Goal: Task Accomplishment & Management: Use online tool/utility

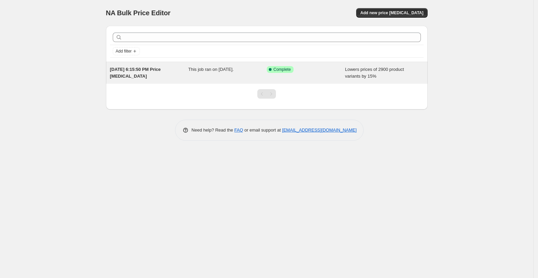
click at [226, 70] on span "This job ran on [DATE]." at bounding box center [210, 69] width 45 height 5
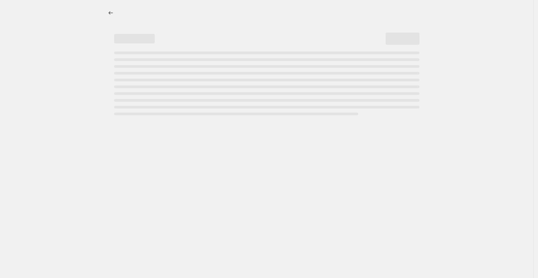
select select "percentage"
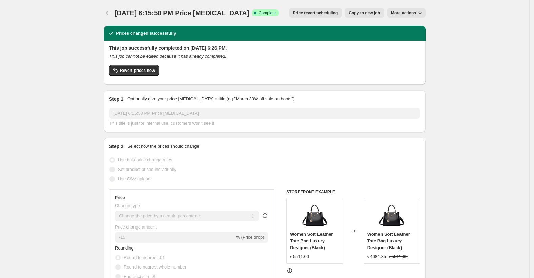
click at [415, 13] on span "More actions" at bounding box center [403, 12] width 25 height 5
click at [113, 17] on button "Price change jobs" at bounding box center [108, 12] width 9 height 9
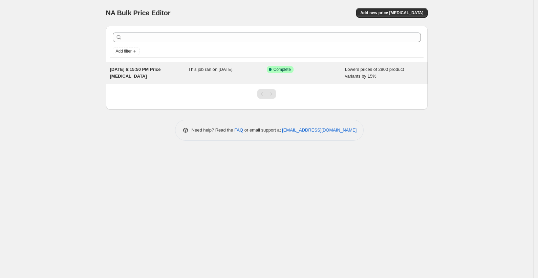
click at [286, 70] on span "Complete" at bounding box center [282, 69] width 17 height 5
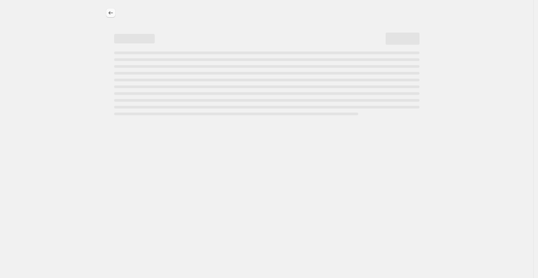
click at [109, 16] on icon "Price change jobs" at bounding box center [110, 12] width 7 height 7
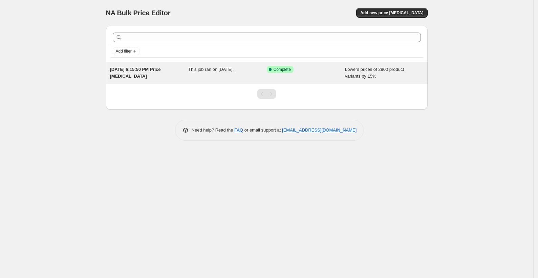
click at [229, 72] on div "This job ran on [DATE]." at bounding box center [227, 73] width 79 height 14
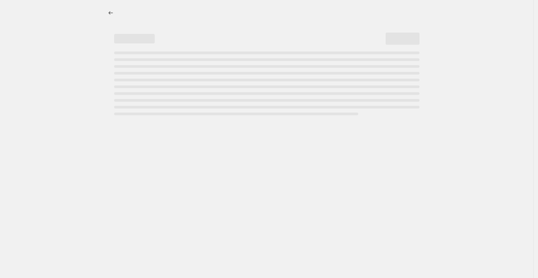
select select "percentage"
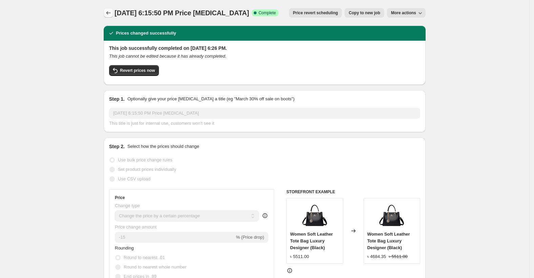
click at [110, 10] on icon "Price change jobs" at bounding box center [108, 12] width 7 height 7
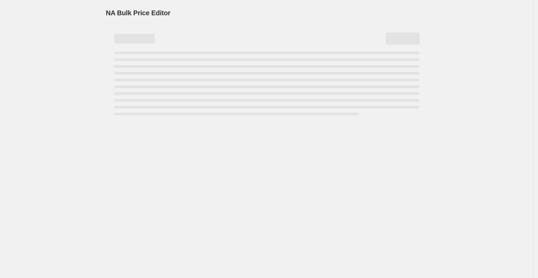
click at [110, 10] on span "NA Bulk Price Editor" at bounding box center [138, 12] width 65 height 7
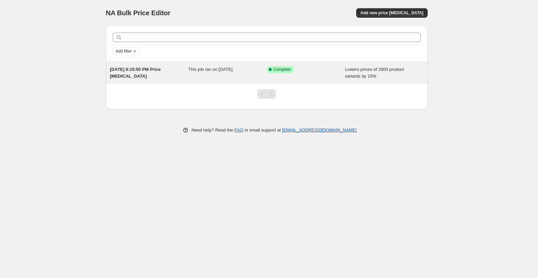
click at [194, 72] on div "This job ran on [DATE]." at bounding box center [227, 73] width 79 height 14
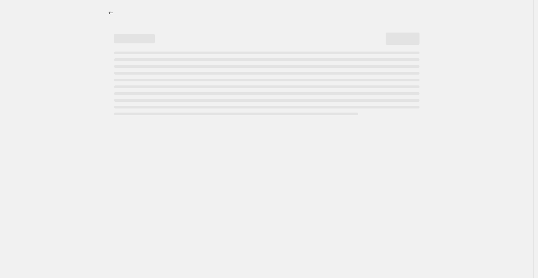
select select "percentage"
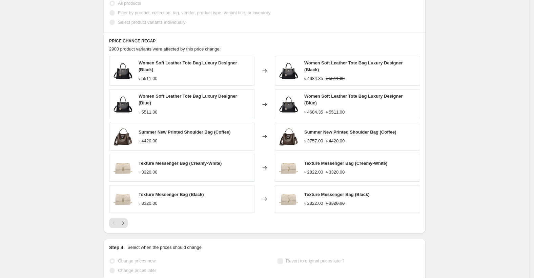
scroll to position [407, 0]
click at [129, 219] on div at bounding box center [264, 223] width 311 height 9
click at [126, 220] on icon "Next" at bounding box center [123, 223] width 7 height 7
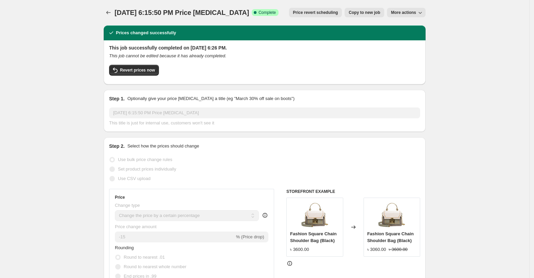
scroll to position [0, 0]
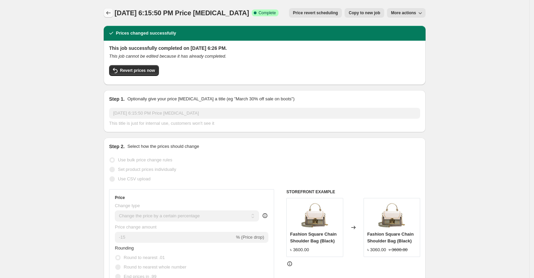
click at [106, 12] on button "Price change jobs" at bounding box center [108, 12] width 9 height 9
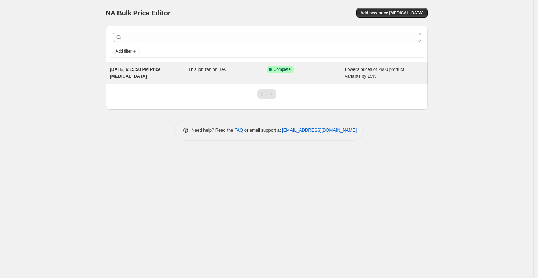
click at [271, 73] on div "Success Complete Complete" at bounding box center [306, 73] width 79 height 14
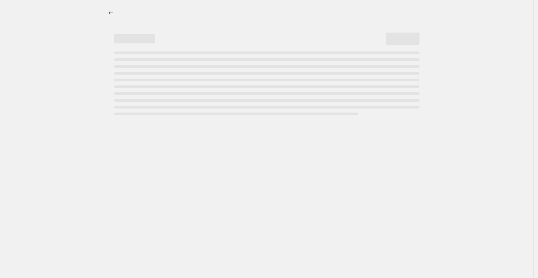
select select "percentage"
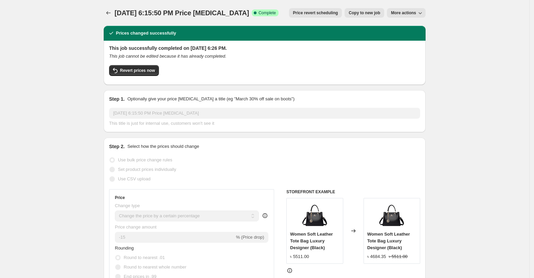
click at [380, 14] on span "Copy to new job" at bounding box center [365, 12] width 32 height 5
select select "percentage"
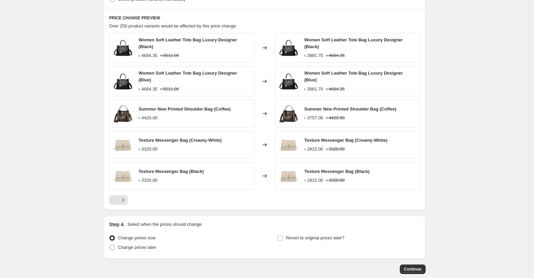
scroll to position [400, 0]
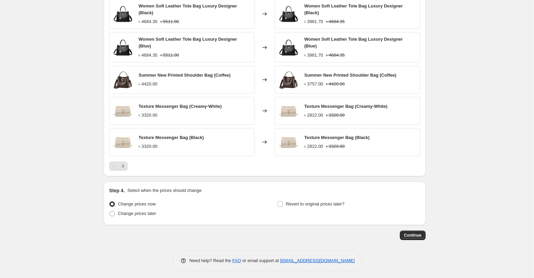
click at [402, 230] on div "Continue" at bounding box center [265, 234] width 322 height 9
click at [408, 232] on span "Continue" at bounding box center [413, 234] width 18 height 5
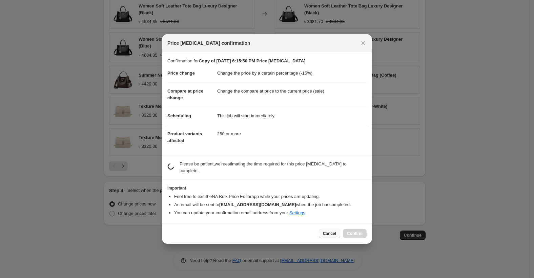
click at [326, 234] on button "Cancel" at bounding box center [329, 233] width 21 height 9
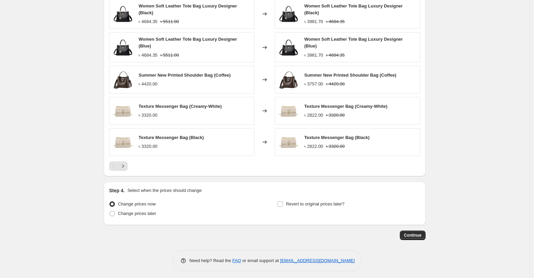
click at [405, 234] on button "Continue" at bounding box center [413, 234] width 26 height 9
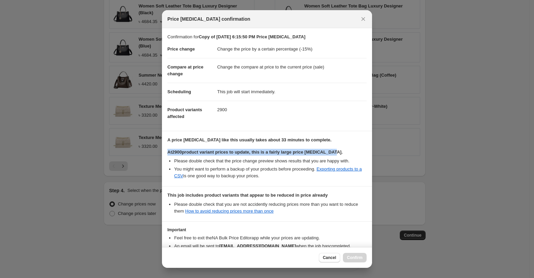
drag, startPoint x: 168, startPoint y: 151, endPoint x: 370, endPoint y: 154, distance: 202.3
click at [370, 154] on div "Confirmation for Copy of [DATE] 6:15:50 PM Price [MEDICAL_DATA] Price change Ch…" at bounding box center [267, 137] width 210 height 219
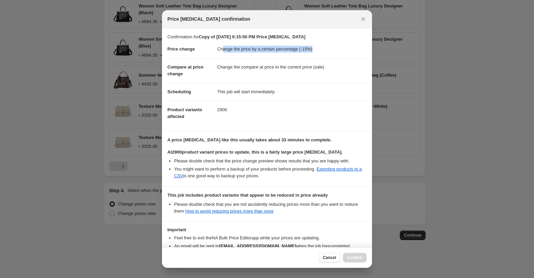
drag, startPoint x: 221, startPoint y: 48, endPoint x: 330, endPoint y: 53, distance: 109.5
click at [330, 53] on dd "Change the price by a certain percentage (-15%)" at bounding box center [291, 49] width 149 height 18
click at [307, 97] on dd "This job will start immediately." at bounding box center [291, 92] width 149 height 18
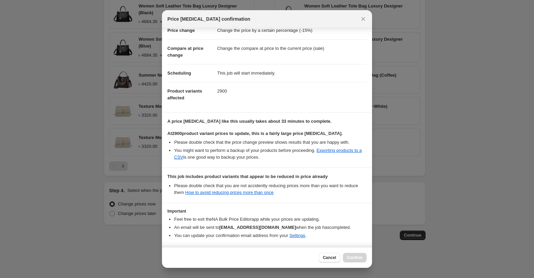
scroll to position [44, 0]
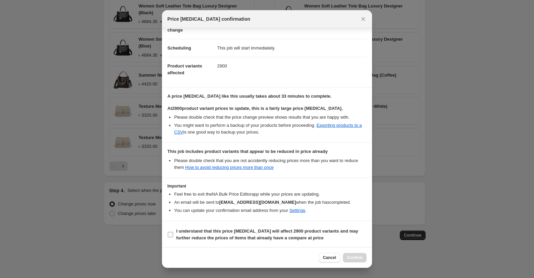
click at [167, 232] on span ":rdb:" at bounding box center [170, 234] width 6 height 6
click at [168, 232] on input "I understand that this price [MEDICAL_DATA] will affect 2900 product variants a…" at bounding box center [170, 234] width 5 height 5
checkbox input "true"
click at [362, 257] on button "Confirm" at bounding box center [355, 257] width 24 height 9
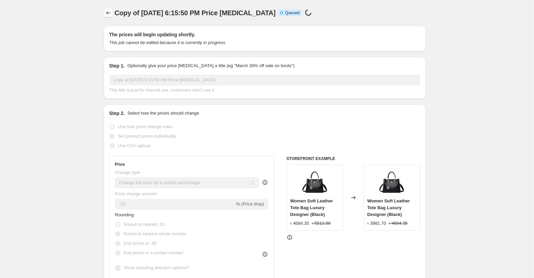
click at [109, 11] on icon "Price change jobs" at bounding box center [108, 12] width 7 height 7
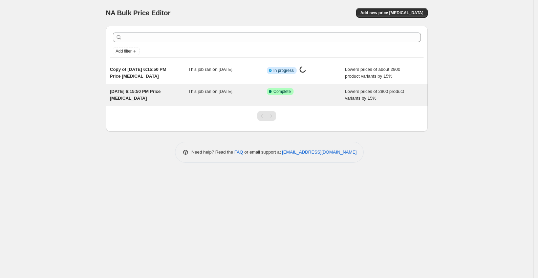
click at [163, 94] on div "[DATE] 6:15:50 PM Price [MEDICAL_DATA]" at bounding box center [149, 95] width 79 height 14
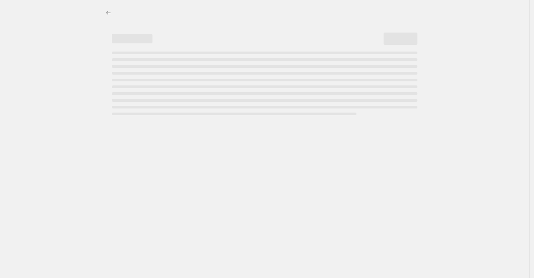
select select "percentage"
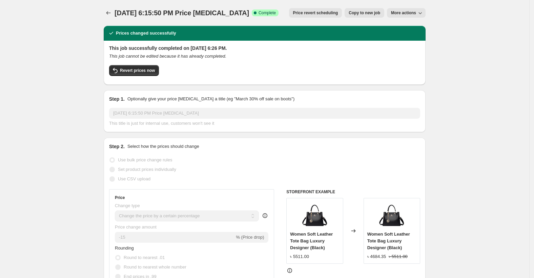
click at [408, 16] on button "More actions" at bounding box center [406, 12] width 39 height 9
click at [423, 13] on icon "button" at bounding box center [420, 12] width 7 height 7
click at [420, 36] on span "Delete job" at bounding box center [412, 38] width 37 height 7
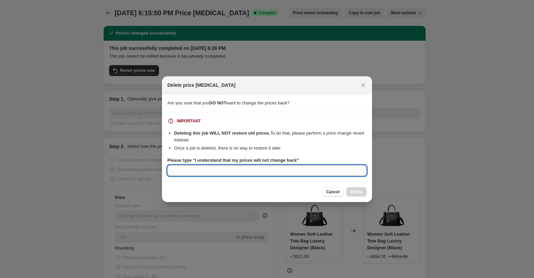
click at [241, 172] on input "Please type "I understand that my prices will not change back"" at bounding box center [266, 170] width 199 height 11
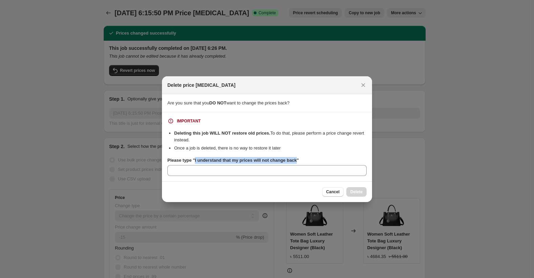
drag, startPoint x: 295, startPoint y: 158, endPoint x: 194, endPoint y: 161, distance: 101.7
click at [194, 161] on b "Please type "I understand that my prices will not change back"" at bounding box center [232, 160] width 131 height 5
click at [328, 196] on button "Cancel" at bounding box center [332, 191] width 21 height 9
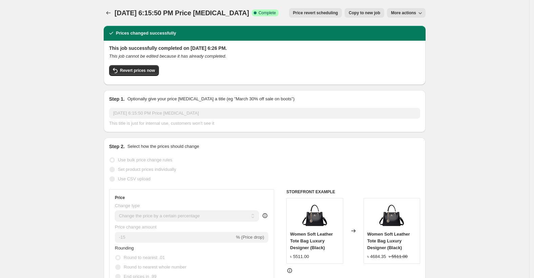
click at [113, 5] on div "[DATE] 6:15:50 PM Price [MEDICAL_DATA]. This page is ready [DATE] 6:15:50 PM Pr…" at bounding box center [265, 13] width 322 height 26
click at [115, 17] on div at bounding box center [109, 12] width 11 height 9
click at [113, 12] on button "Price change jobs" at bounding box center [108, 12] width 9 height 9
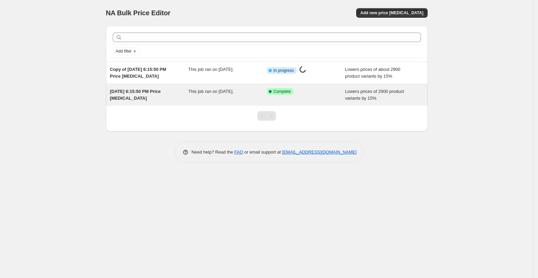
click at [173, 86] on div "[DATE] 6:15:50 PM Price [MEDICAL_DATA] This job ran on [DATE]. Success Complete…" at bounding box center [267, 95] width 322 height 22
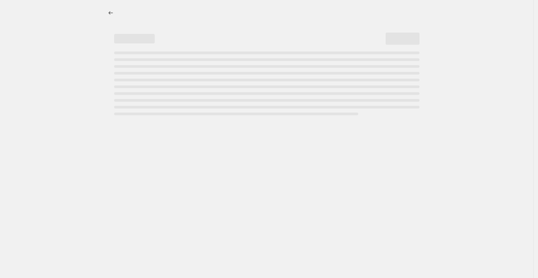
select select "percentage"
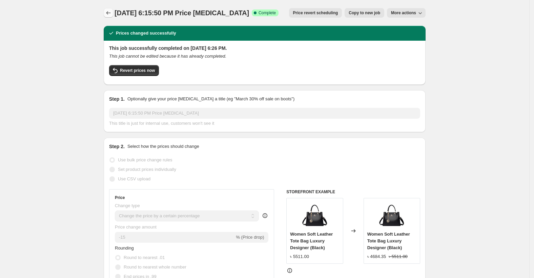
click at [106, 11] on button "Price change jobs" at bounding box center [108, 12] width 9 height 9
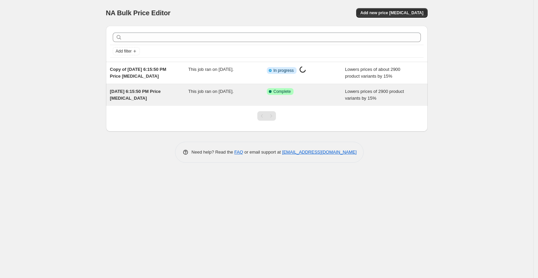
click at [249, 101] on div "This job ran on [DATE]." at bounding box center [227, 95] width 79 height 14
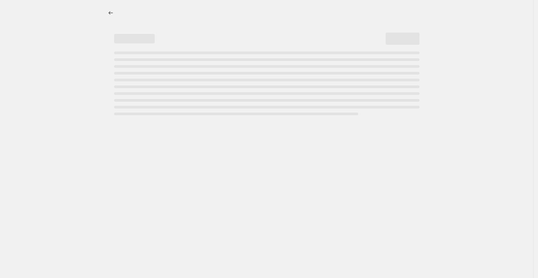
select select "percentage"
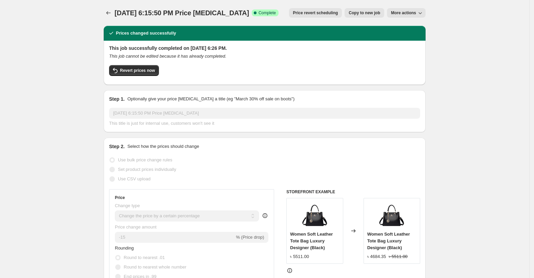
click at [399, 14] on span "More actions" at bounding box center [403, 12] width 25 height 5
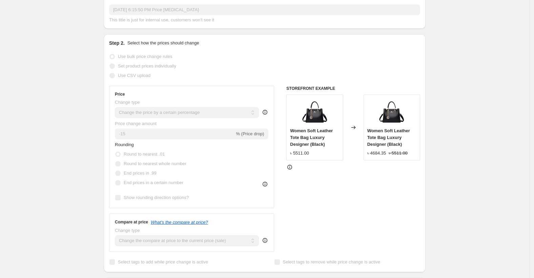
scroll to position [127, 0]
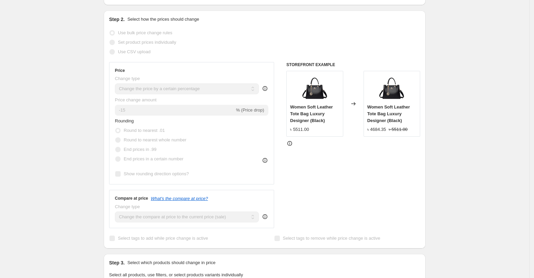
click at [290, 146] on icon at bounding box center [289, 143] width 7 height 7
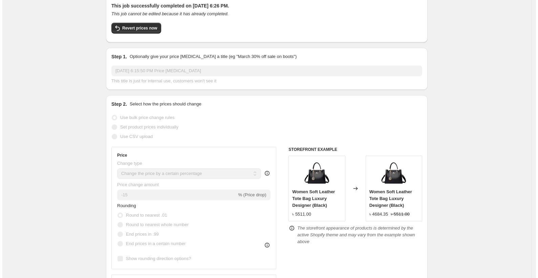
scroll to position [0, 0]
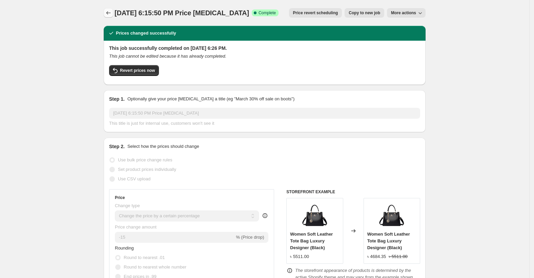
click at [112, 13] on icon "Price change jobs" at bounding box center [108, 12] width 7 height 7
